Goal: Navigation & Orientation: Find specific page/section

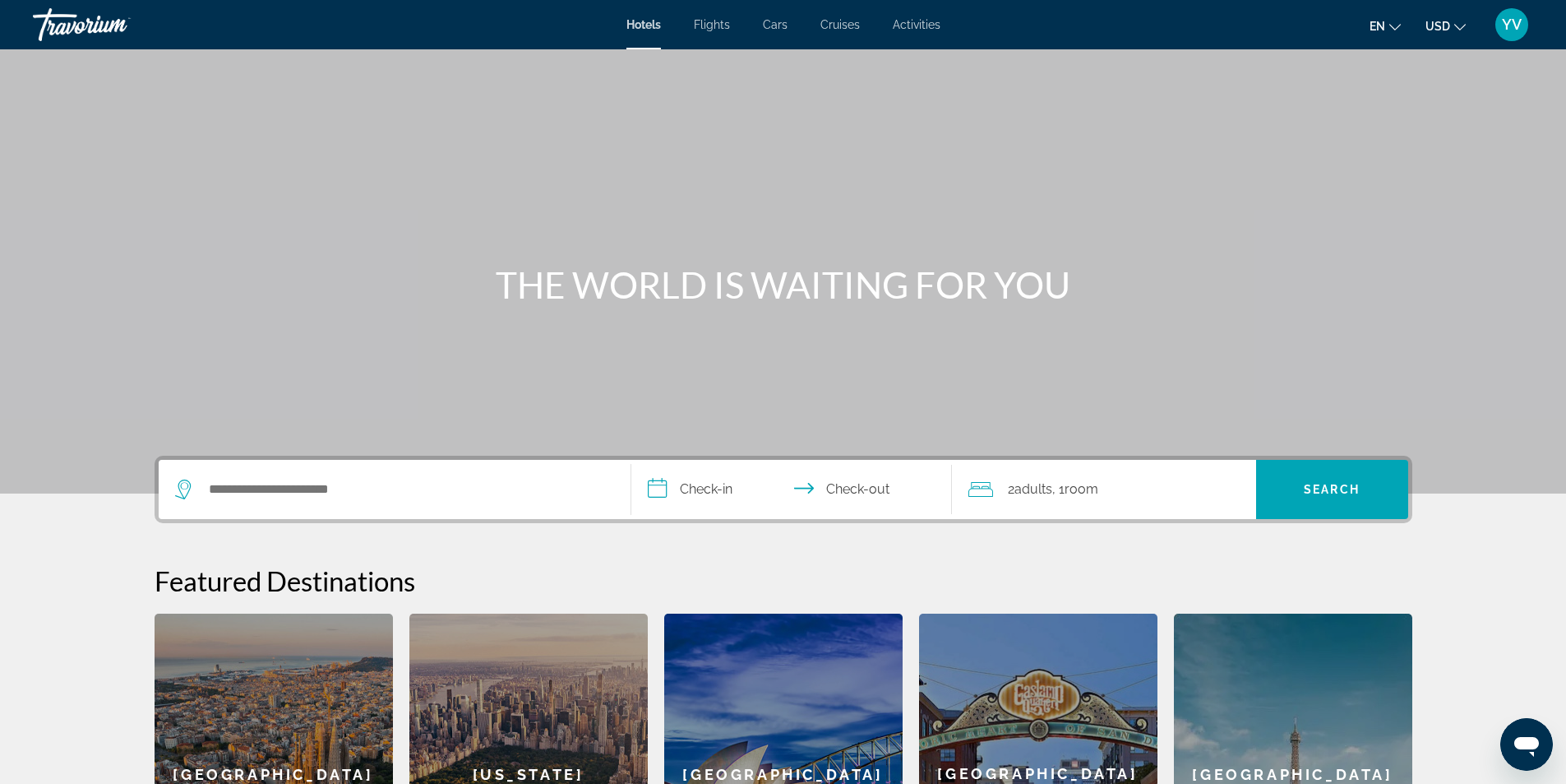
click at [1511, 742] on div "Open messaging window" at bounding box center [1526, 743] width 49 height 49
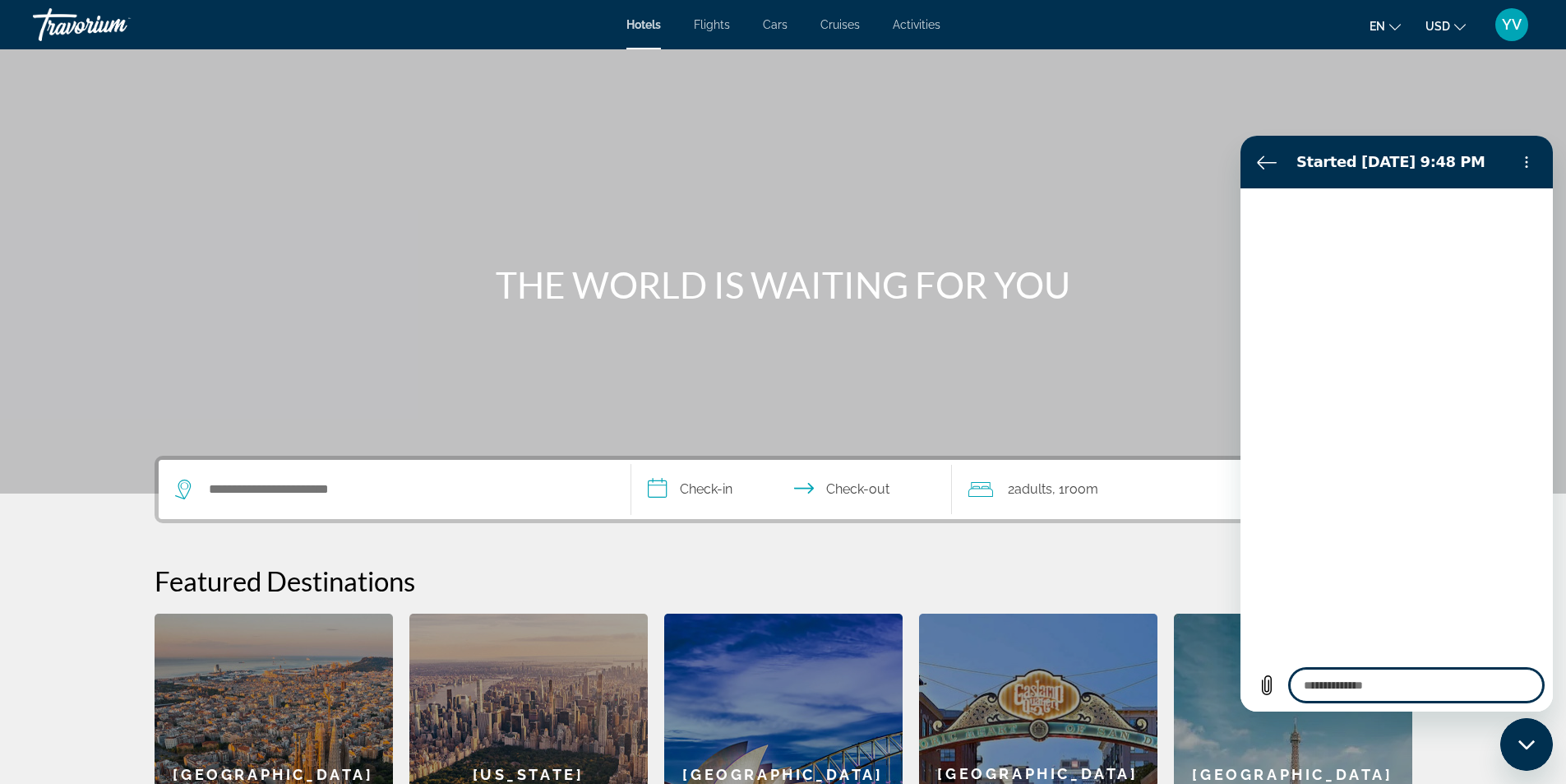
type textarea "*"
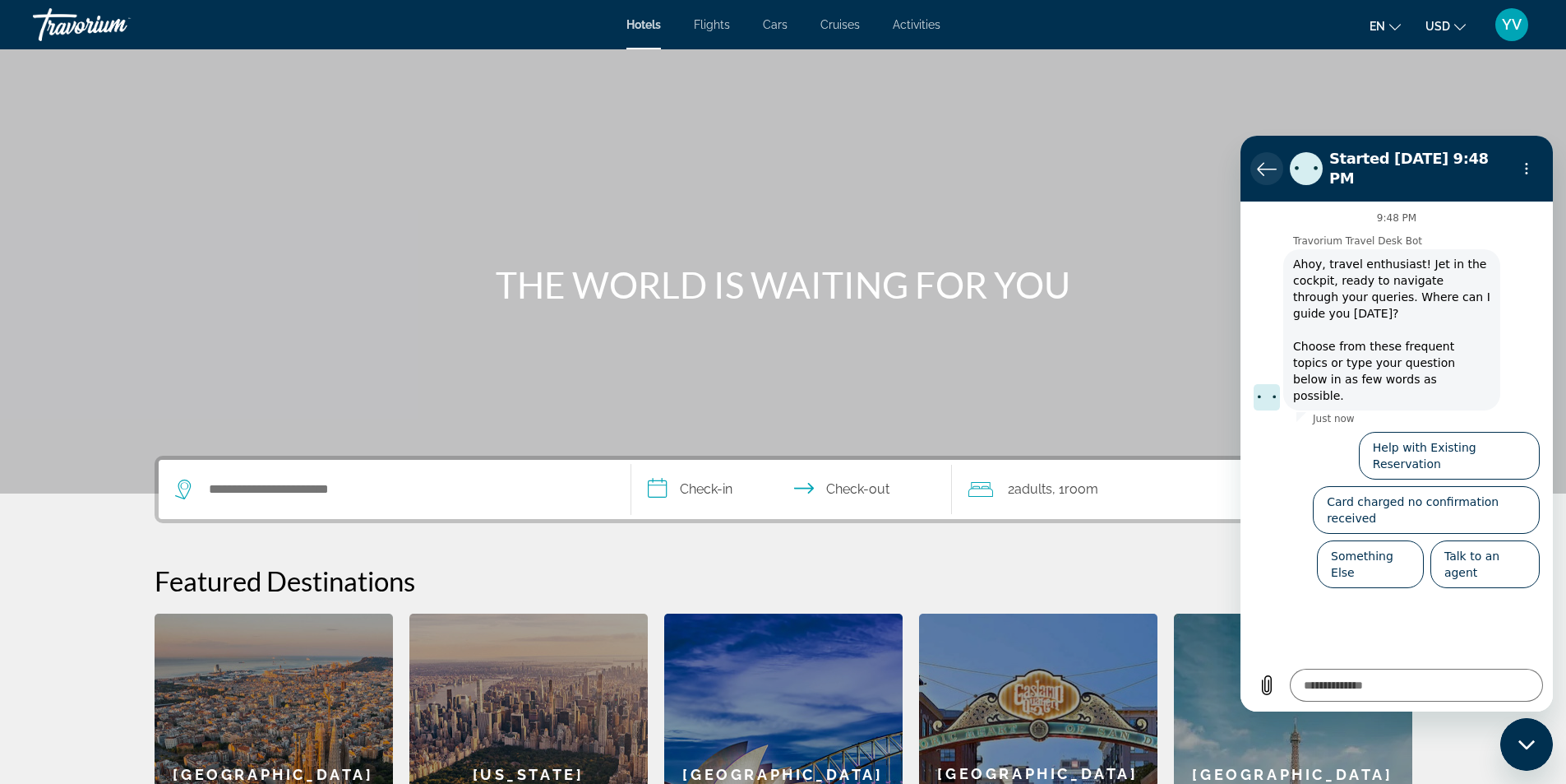
click at [1274, 160] on icon "Back to the conversation list" at bounding box center [1267, 169] width 20 height 20
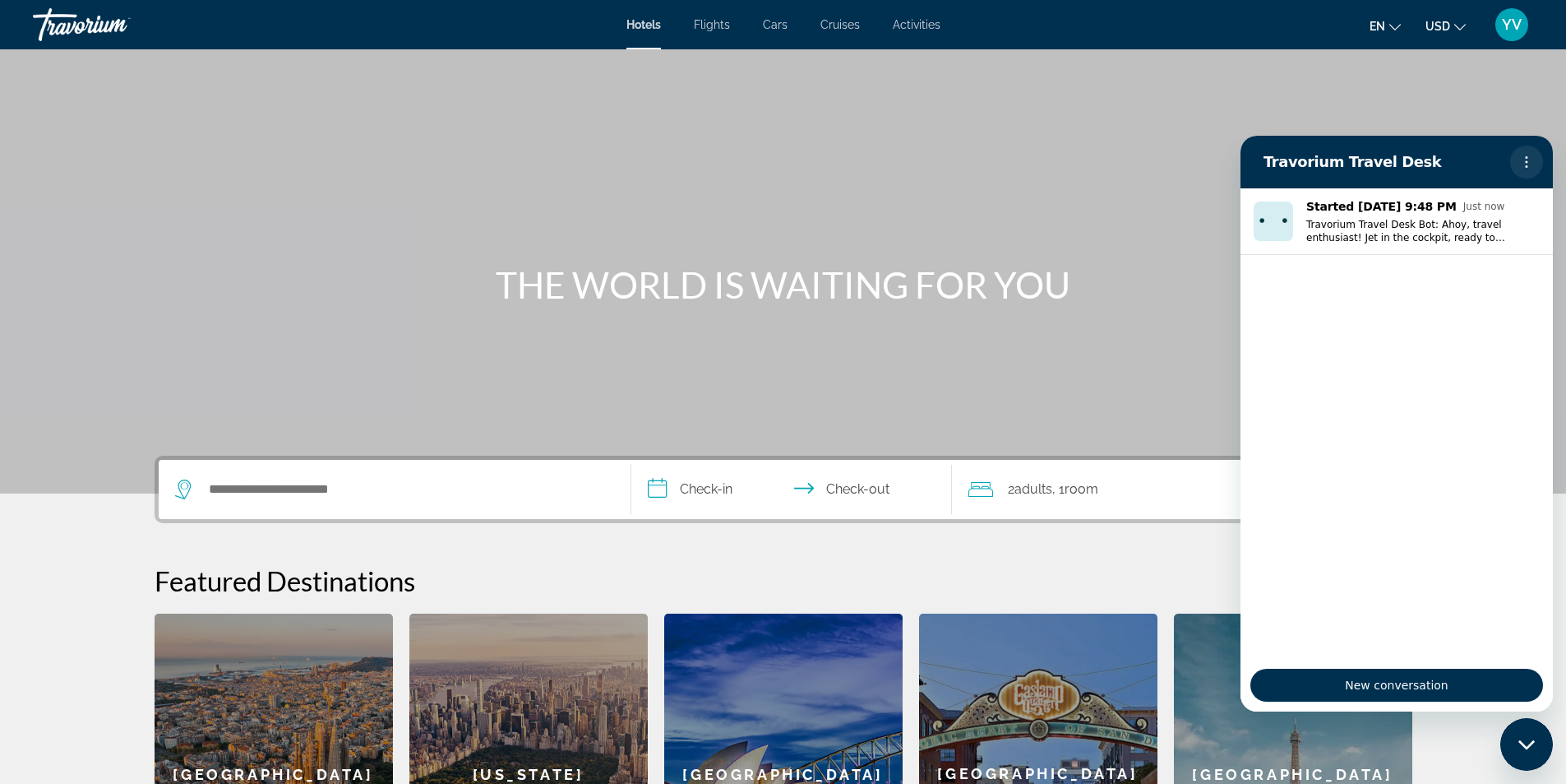
click at [1538, 157] on button "Options menu" at bounding box center [1526, 162] width 33 height 33
click at [1527, 749] on icon "Close messaging window" at bounding box center [1527, 744] width 17 height 11
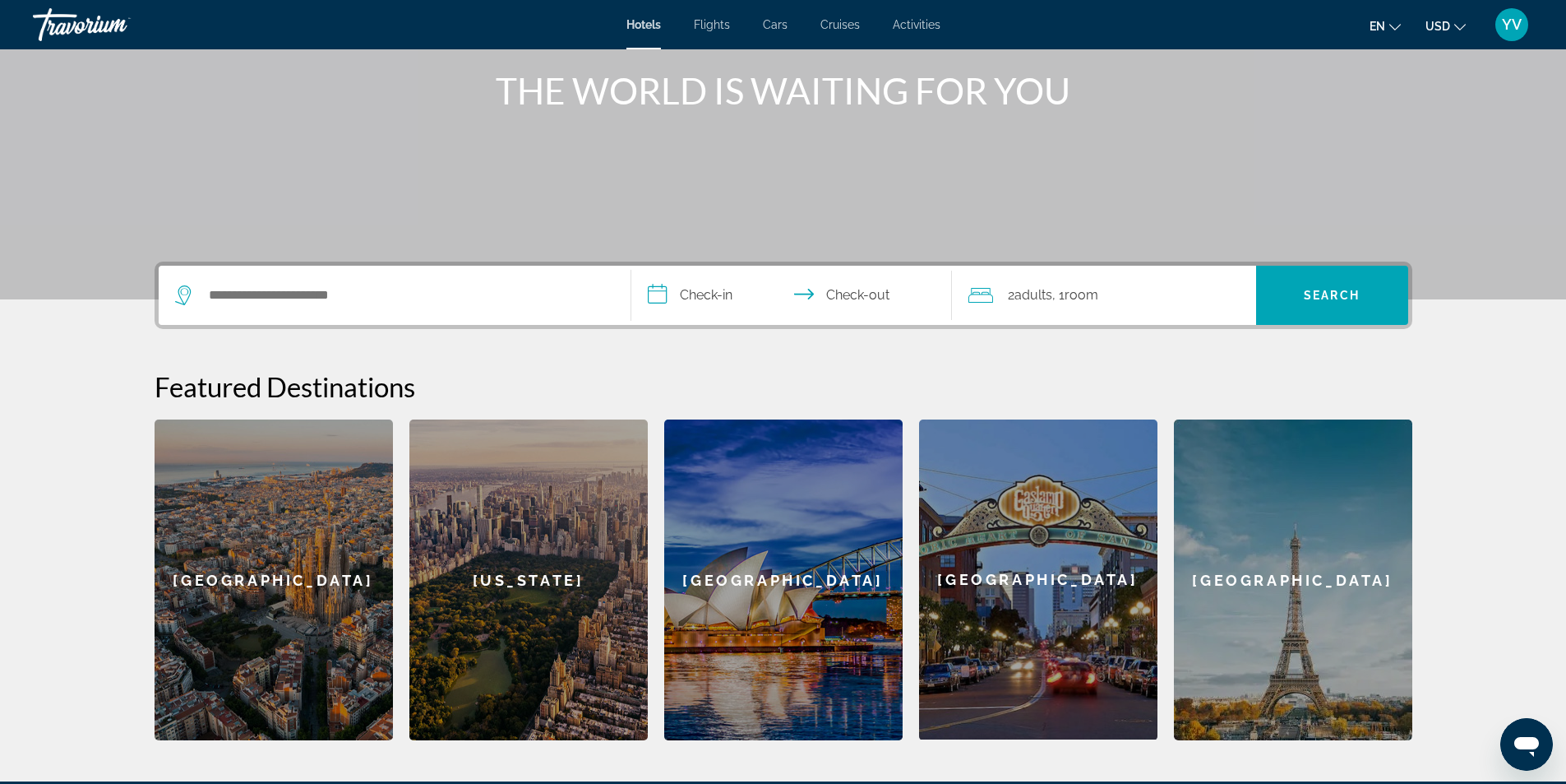
scroll to position [247, 0]
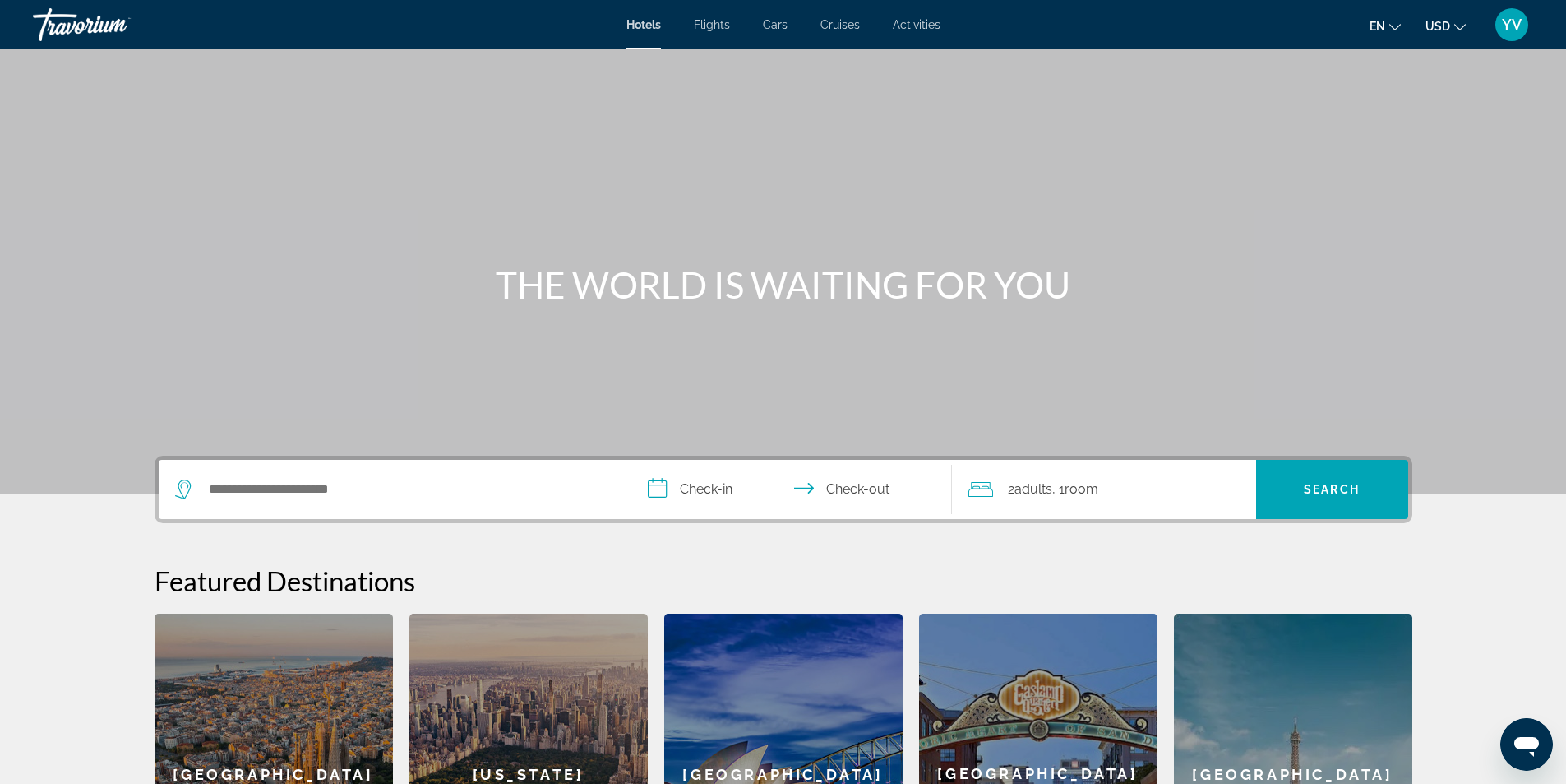
click at [1515, 19] on span "YV" at bounding box center [1512, 24] width 20 height 16
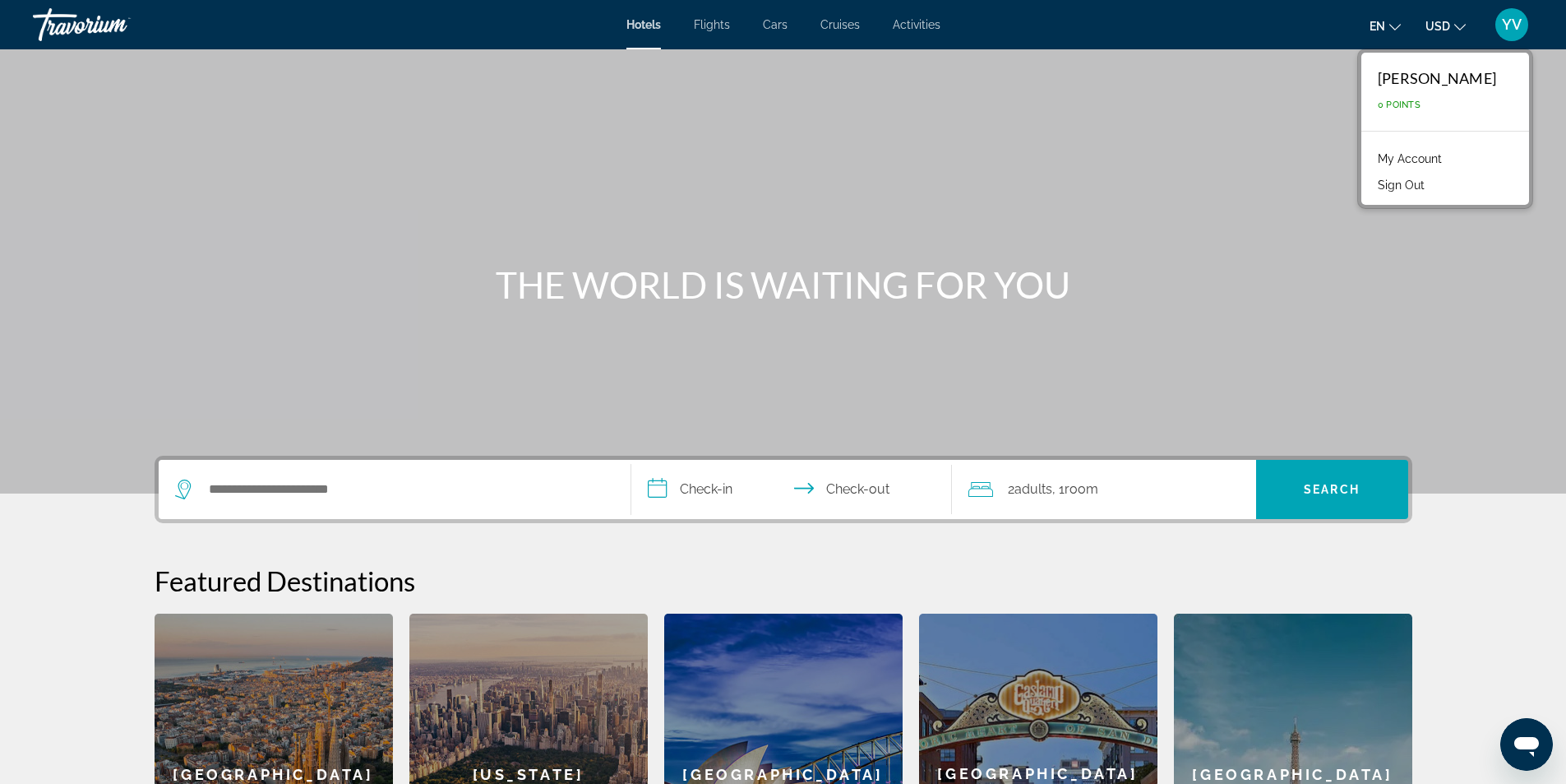
click at [1316, 201] on div "Main content" at bounding box center [783, 246] width 1566 height 493
